Goal: Task Accomplishment & Management: Manage account settings

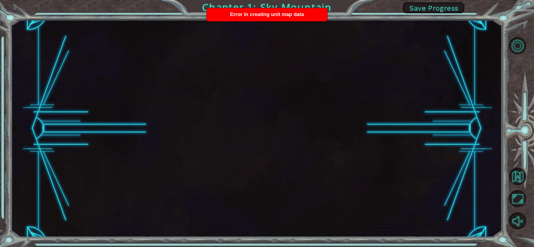
click at [526, 42] on div at bounding box center [522, 133] width 24 height 198
click at [523, 45] on button "Level Options" at bounding box center [517, 45] width 17 height 17
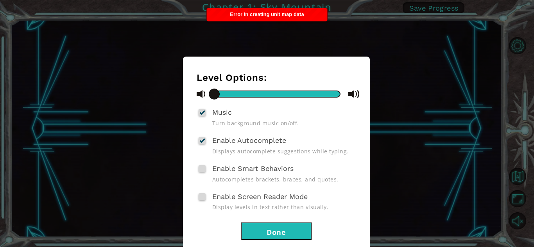
click at [287, 232] on button "Done" at bounding box center [276, 232] width 70 height 18
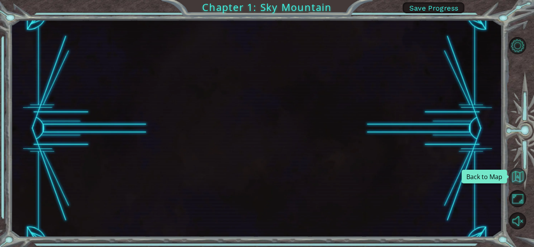
click at [512, 181] on button "Back to Map" at bounding box center [517, 176] width 17 height 17
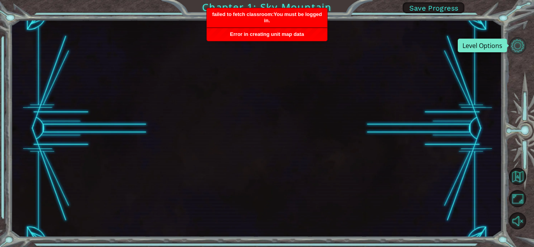
click at [515, 42] on button "Level Options" at bounding box center [517, 45] width 17 height 17
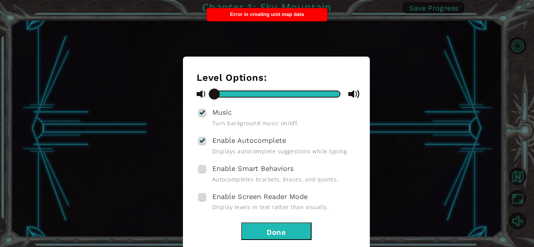
click at [268, 228] on button "Done" at bounding box center [276, 232] width 70 height 18
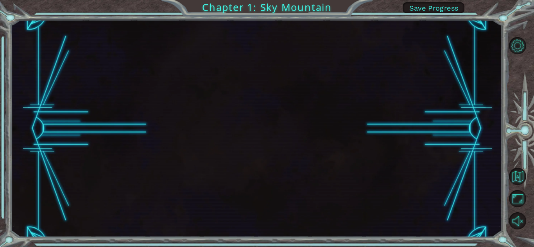
click at [444, 5] on span "Save Progress" at bounding box center [433, 8] width 49 height 8
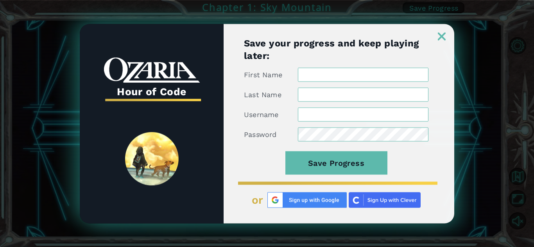
click at [275, 203] on img at bounding box center [306, 200] width 79 height 16
click at [307, 198] on img at bounding box center [306, 200] width 79 height 16
click at [329, 197] on img at bounding box center [306, 200] width 79 height 16
click at [331, 201] on img at bounding box center [306, 200] width 79 height 16
click at [309, 204] on img at bounding box center [306, 200] width 79 height 16
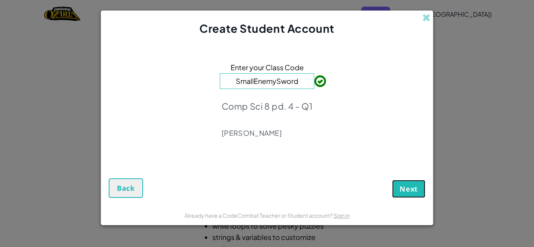
click at [404, 198] on button "Next" at bounding box center [408, 189] width 33 height 18
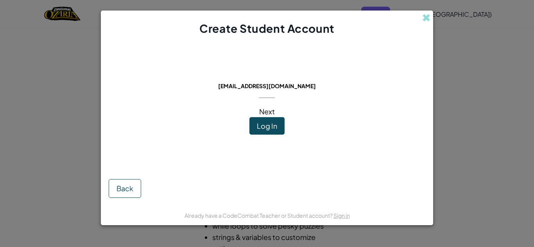
click at [275, 128] on span "Log In" at bounding box center [267, 125] width 20 height 9
